Goal: Transaction & Acquisition: Purchase product/service

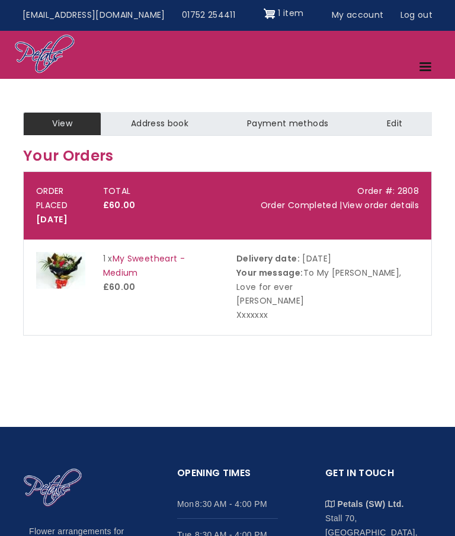
click at [427, 64] on link "Menu" at bounding box center [426, 67] width 29 height 21
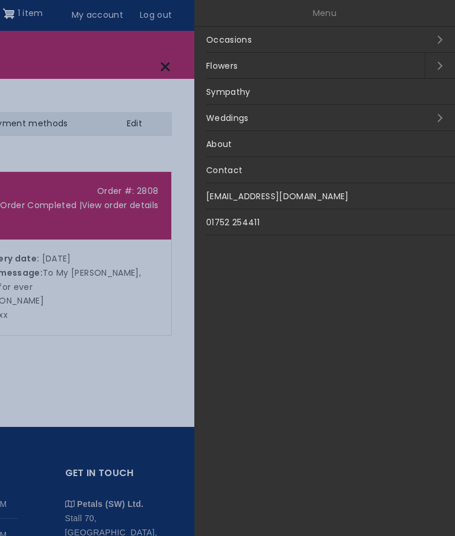
click at [441, 41] on link "Occasions Open submenu" at bounding box center [324, 40] width 261 height 26
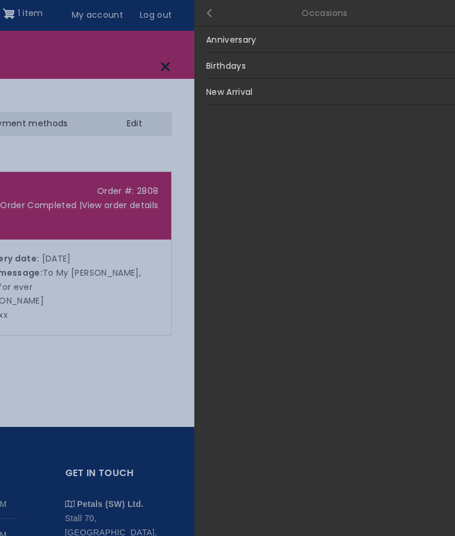
click at [371, 41] on link "Anniversary" at bounding box center [324, 40] width 261 height 26
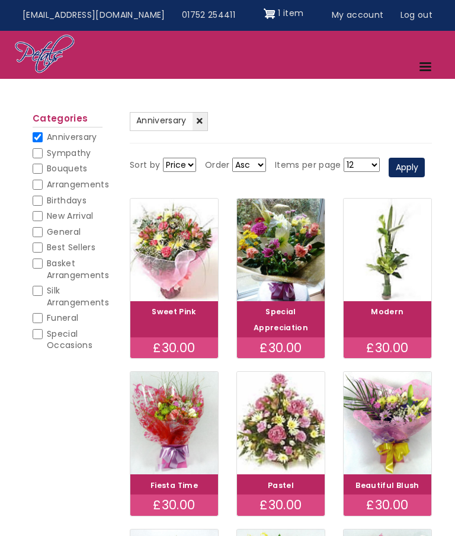
click at [426, 69] on link "Menu" at bounding box center [426, 67] width 29 height 21
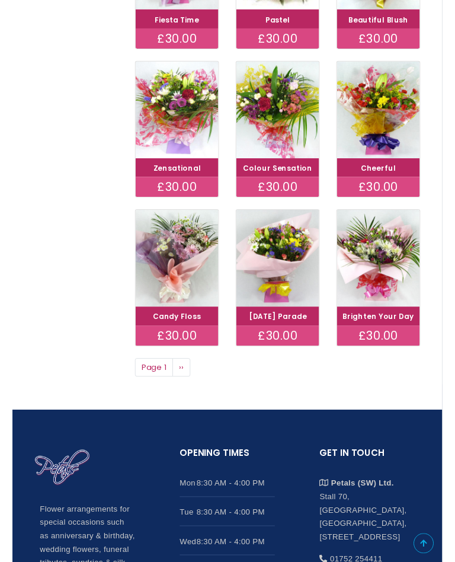
scroll to position [512, 0]
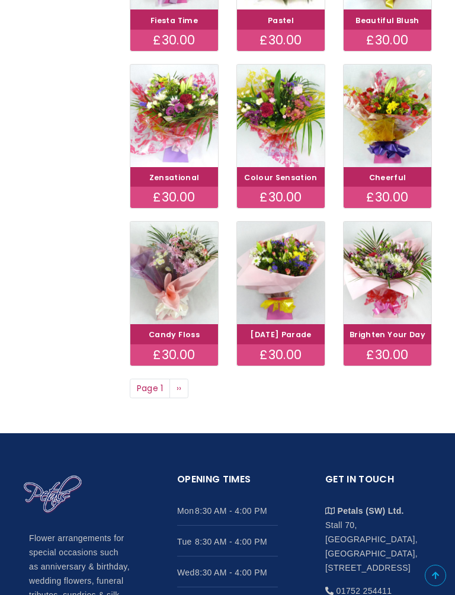
click at [179, 394] on span "››" at bounding box center [179, 388] width 5 height 12
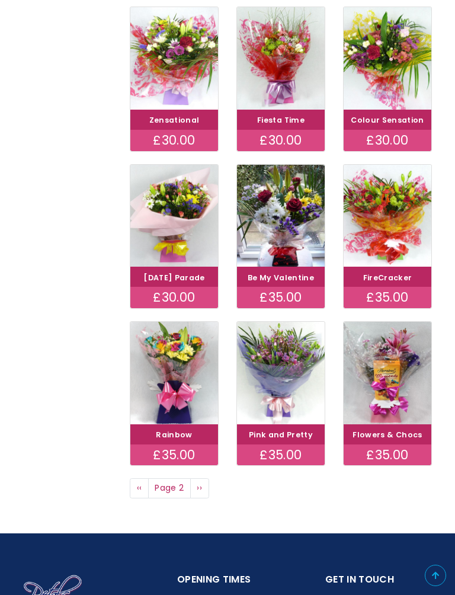
scroll to position [412, 0]
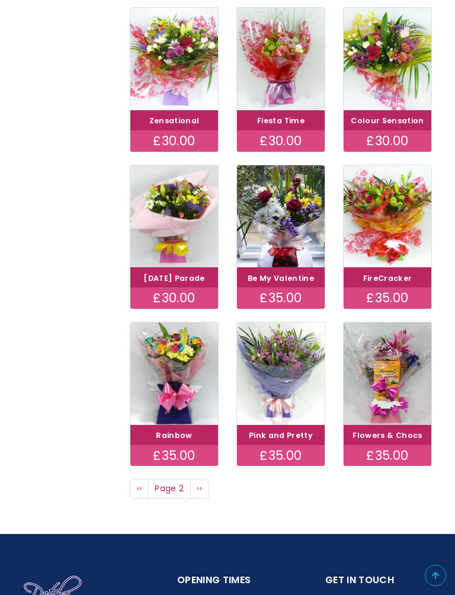
click at [202, 494] on span "››" at bounding box center [199, 488] width 5 height 12
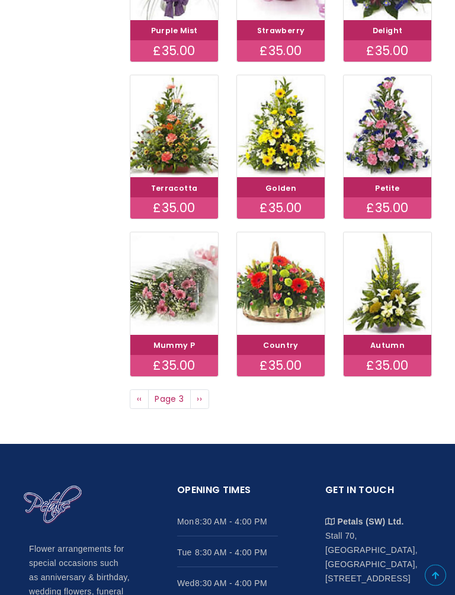
scroll to position [486, 0]
click at [205, 409] on link "Next page ››" at bounding box center [199, 399] width 19 height 20
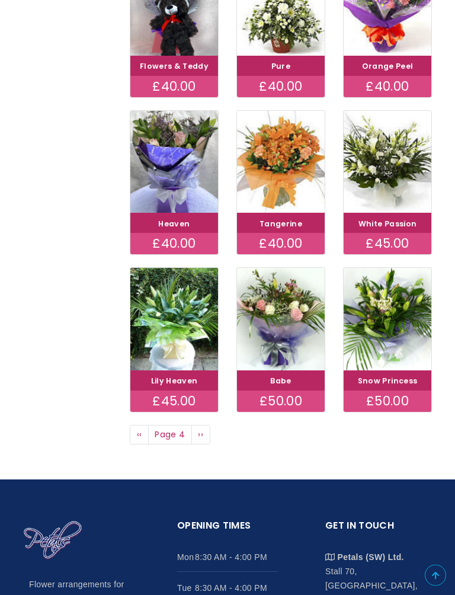
scroll to position [450, 0]
click at [203, 445] on link "Next page ››" at bounding box center [200, 435] width 19 height 20
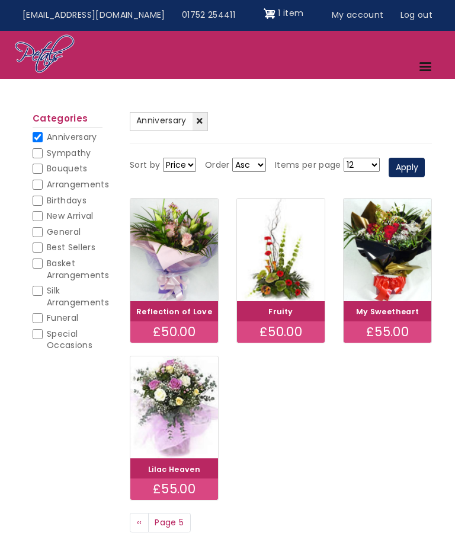
click at [390, 296] on img at bounding box center [388, 249] width 88 height 102
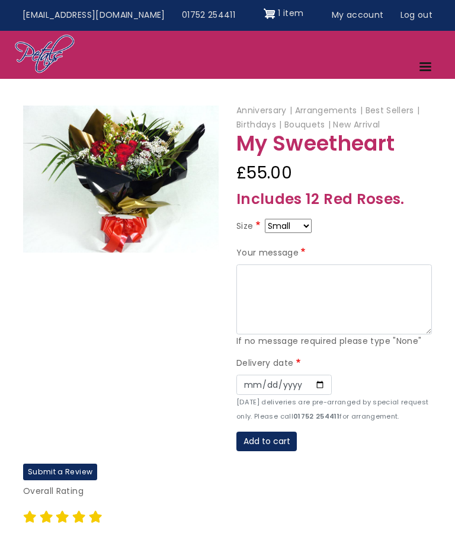
click at [110, 173] on img at bounding box center [120, 178] width 195 height 147
click at [121, 198] on img at bounding box center [120, 178] width 195 height 147
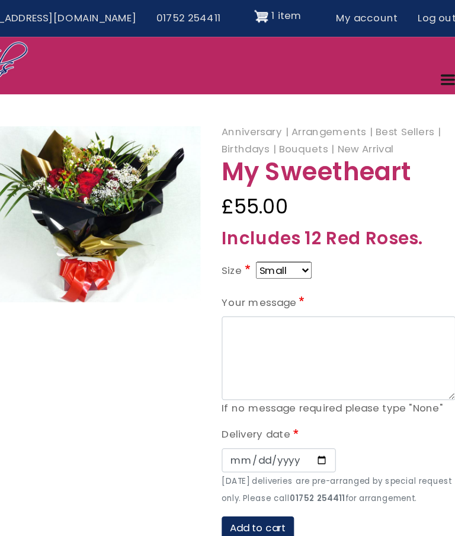
scroll to position [0, 9]
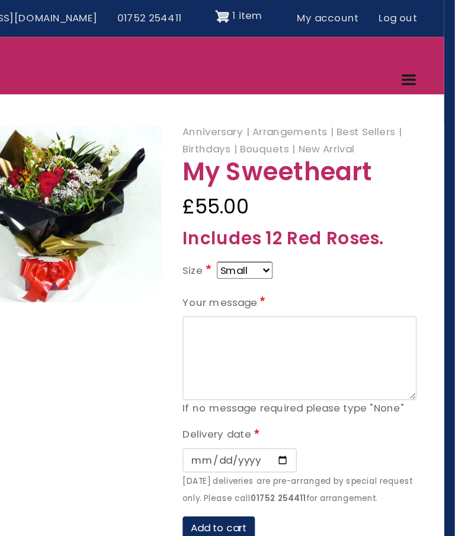
click at [269, 18] on span "1 item" at bounding box center [281, 13] width 25 height 12
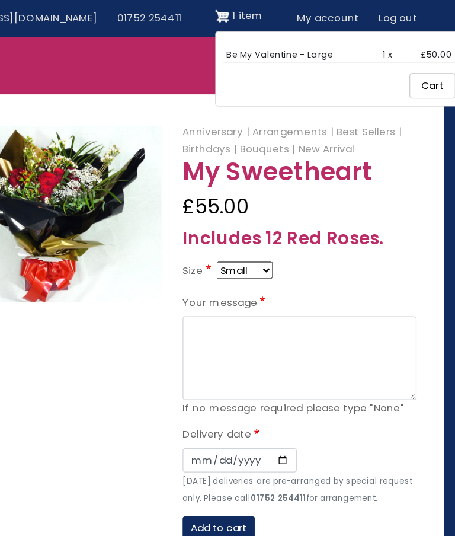
click at [264, 44] on link "Be My Valentine - Large" at bounding box center [308, 45] width 89 height 10
click at [417, 70] on link "Cart" at bounding box center [436, 71] width 38 height 21
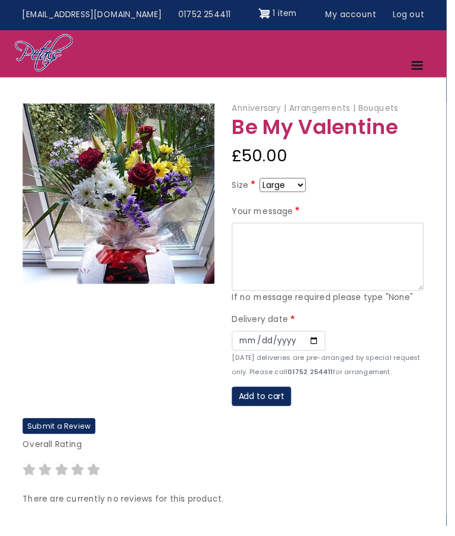
click at [264, 12] on img "Site header" at bounding box center [270, 13] width 12 height 19
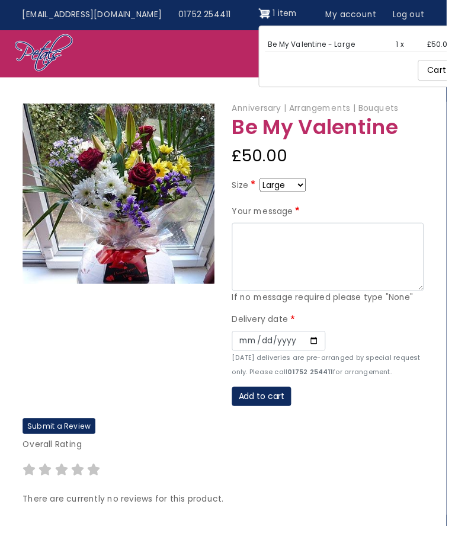
click at [333, 40] on link "Be My Valentine - Large" at bounding box center [317, 45] width 89 height 10
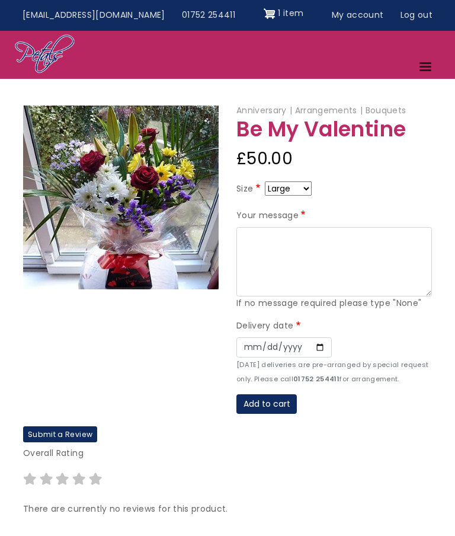
click at [427, 70] on link "Menu" at bounding box center [426, 67] width 29 height 21
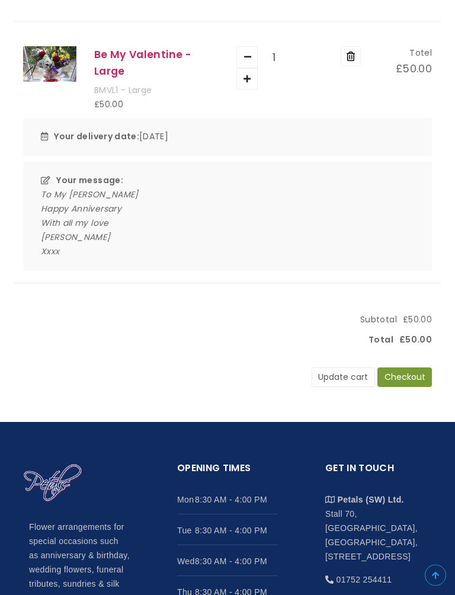
scroll to position [149, 0]
click at [403, 371] on button "Checkout" at bounding box center [404, 377] width 55 height 20
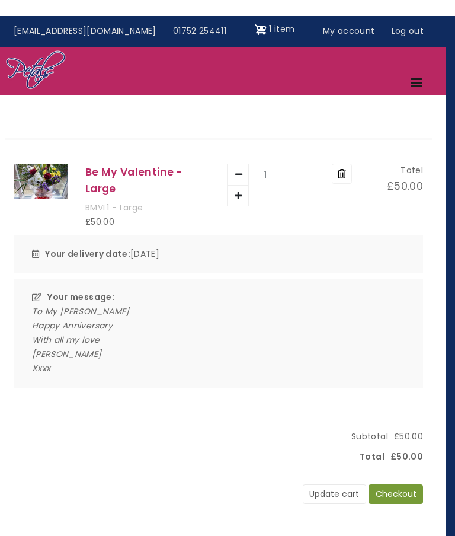
scroll to position [0, 9]
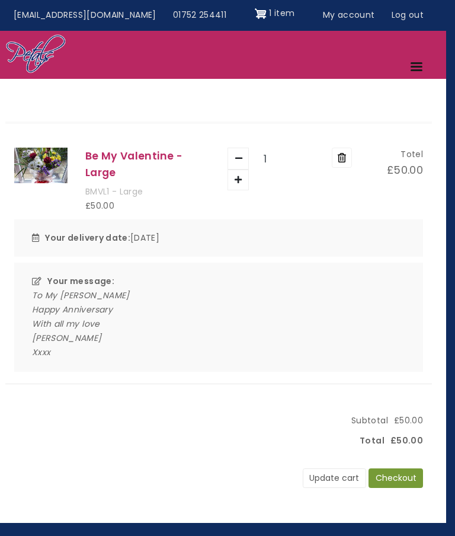
click at [255, 14] on img "Site header" at bounding box center [261, 13] width 12 height 19
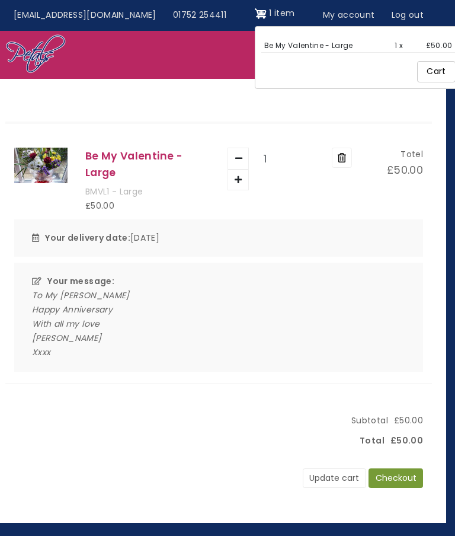
click at [417, 75] on link "Cart" at bounding box center [436, 71] width 38 height 21
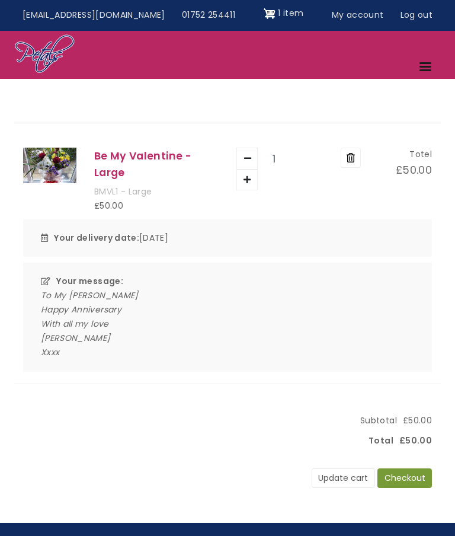
click at [400, 472] on button "Checkout" at bounding box center [404, 478] width 55 height 20
click at [422, 18] on link "Log out" at bounding box center [416, 15] width 49 height 23
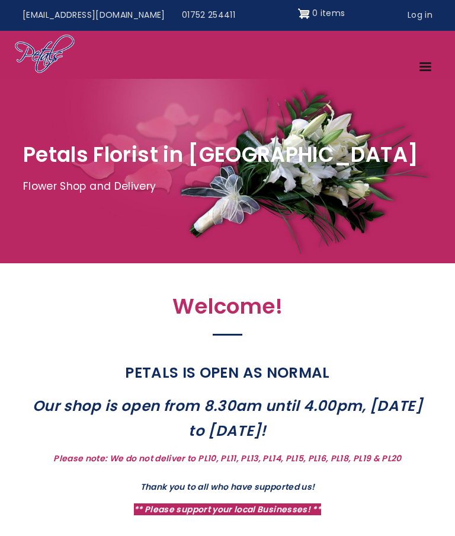
click at [429, 25] on link "Log in" at bounding box center [419, 15] width 41 height 23
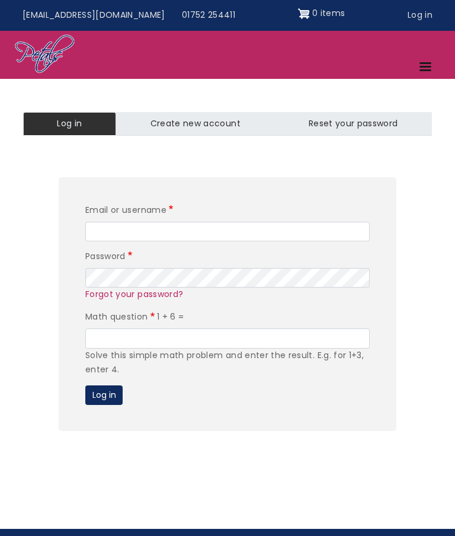
click at [106, 230] on input "Email or username" at bounding box center [227, 232] width 284 height 20
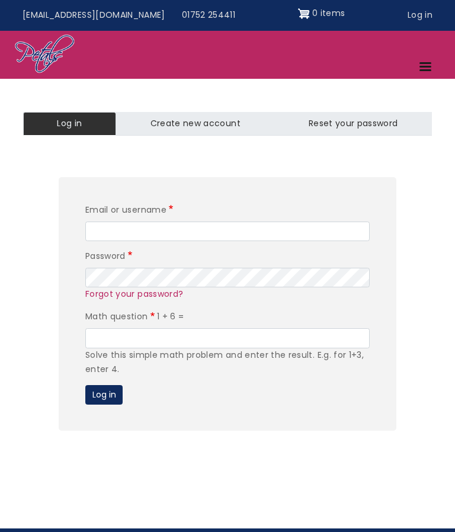
type input "richardahawkins@outlook.com"
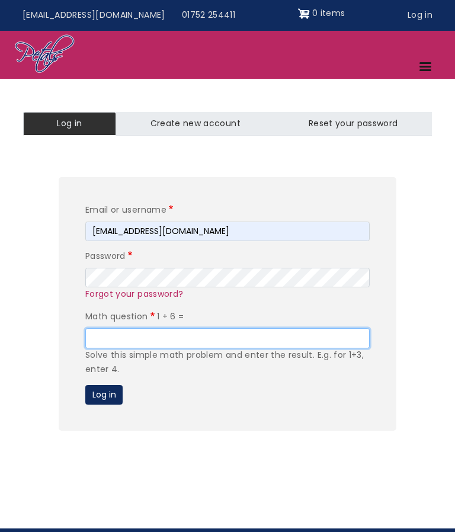
click at [107, 332] on input "Math question" at bounding box center [227, 338] width 284 height 20
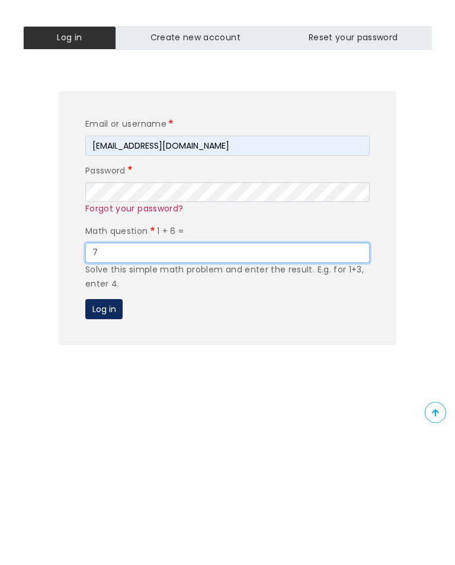
type input "7"
click at [104, 432] on button "Log in" at bounding box center [103, 442] width 37 height 20
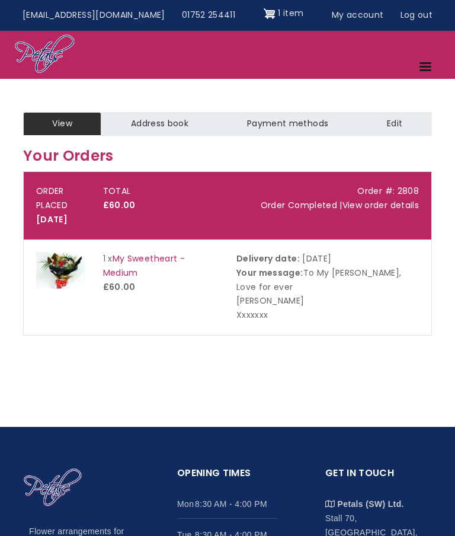
click at [65, 281] on img at bounding box center [60, 270] width 49 height 37
click at [264, 17] on img "Site header" at bounding box center [270, 13] width 12 height 19
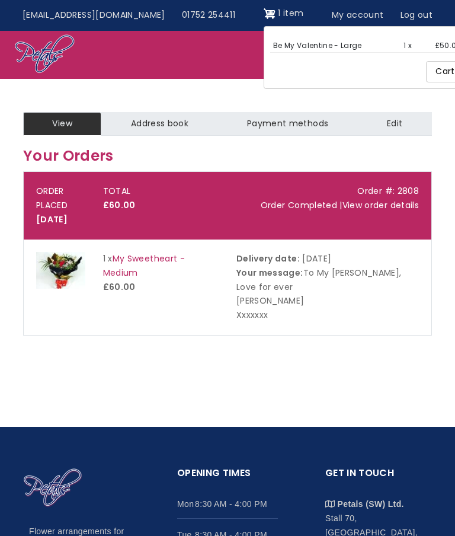
click at [426, 73] on link "Cart" at bounding box center [445, 71] width 38 height 21
click at [413, 18] on link "Log out" at bounding box center [416, 15] width 49 height 23
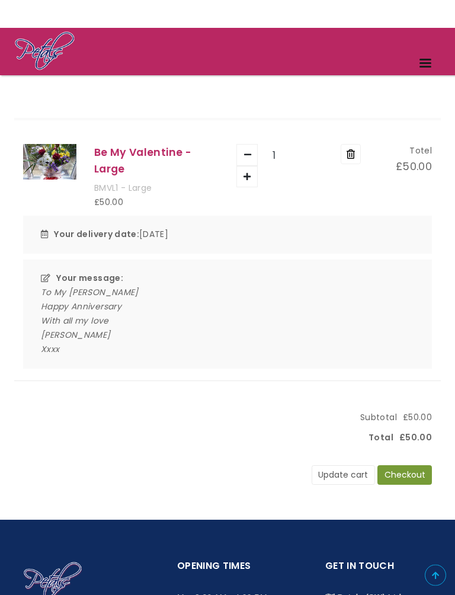
scroll to position [49, 0]
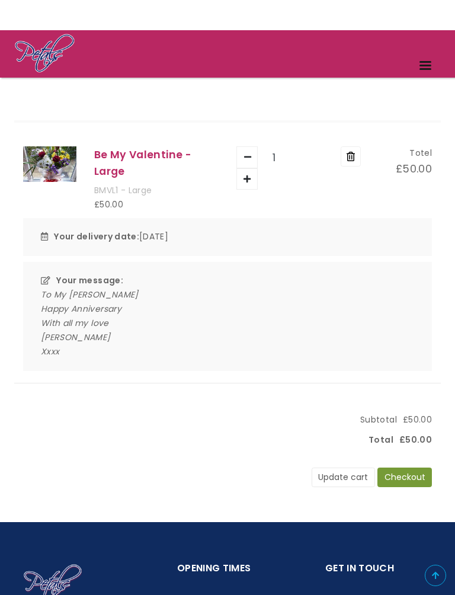
click at [401, 472] on button "Checkout" at bounding box center [404, 477] width 55 height 20
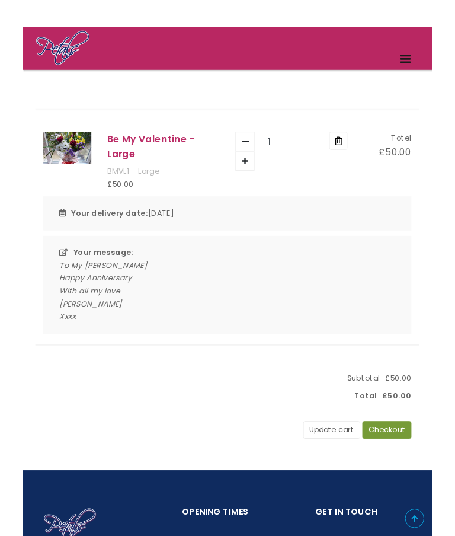
scroll to position [82, 0]
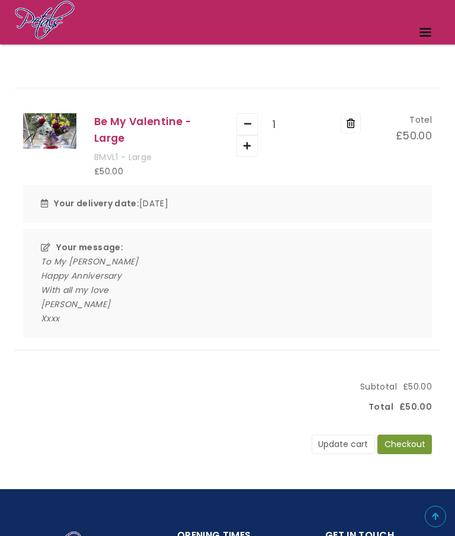
click at [420, 31] on span "Site header" at bounding box center [425, 32] width 12 height 2
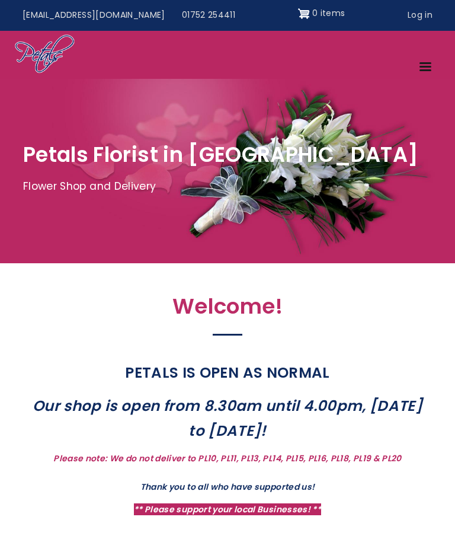
scroll to position [0, 4]
